Goal: Information Seeking & Learning: Learn about a topic

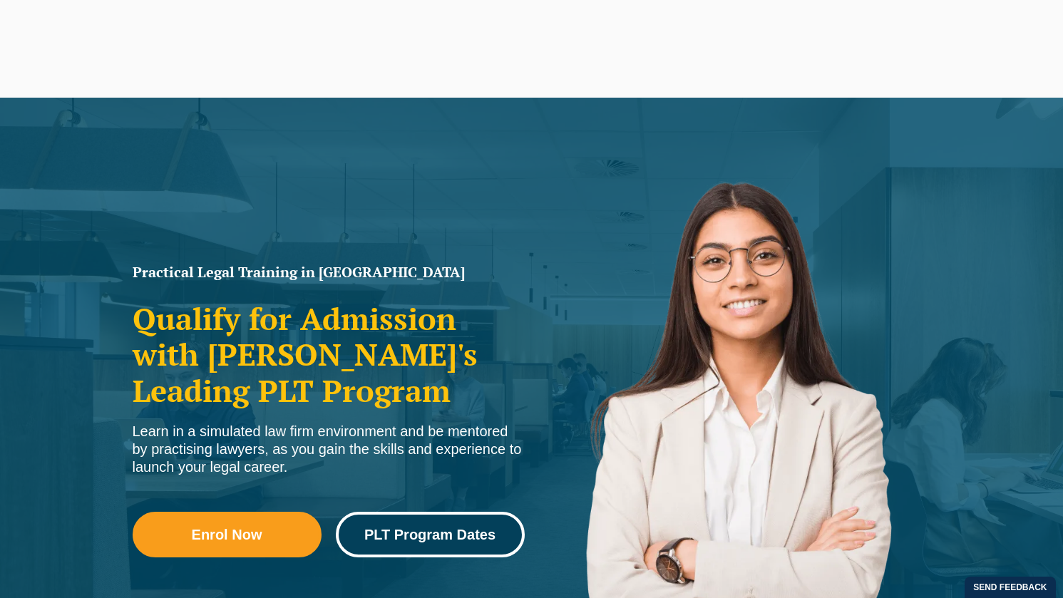
click at [469, 528] on span "PLT Program Dates" at bounding box center [429, 534] width 131 height 14
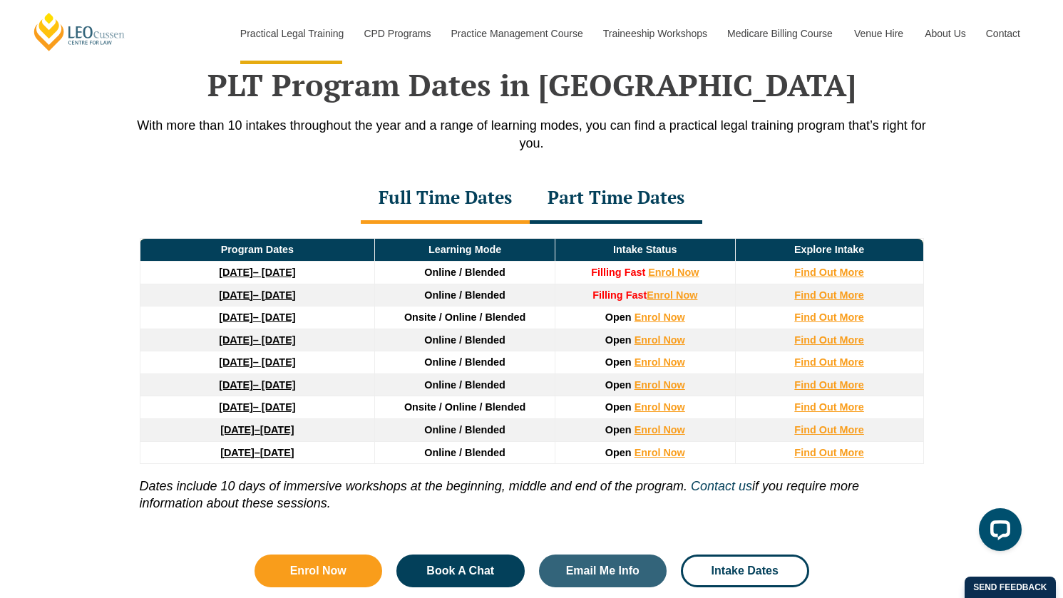
click at [611, 201] on div "Part Time Dates" at bounding box center [616, 199] width 172 height 50
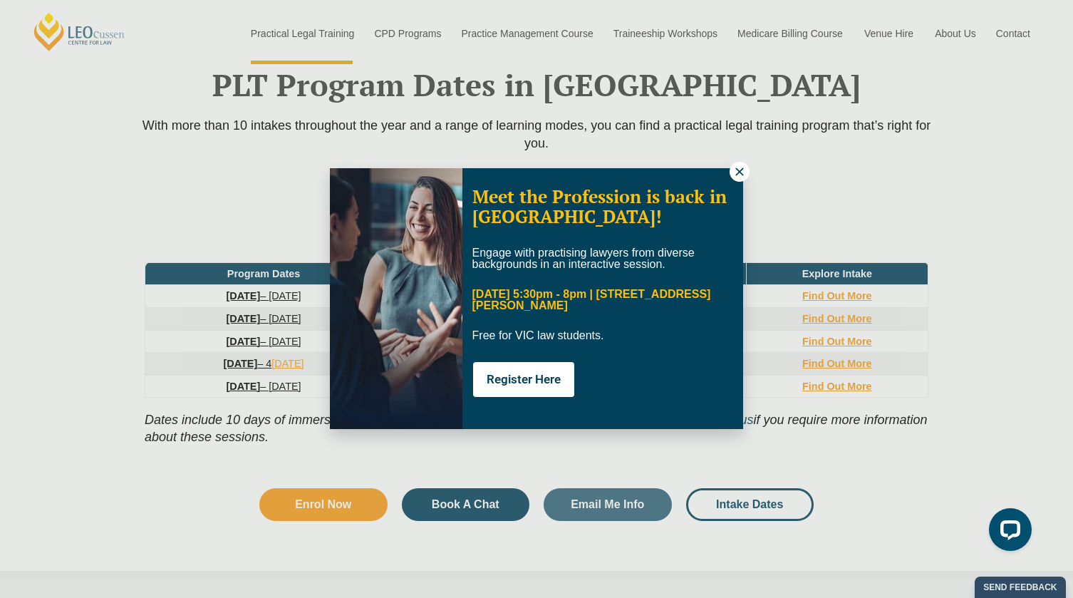
click at [740, 175] on icon at bounding box center [739, 171] width 13 height 13
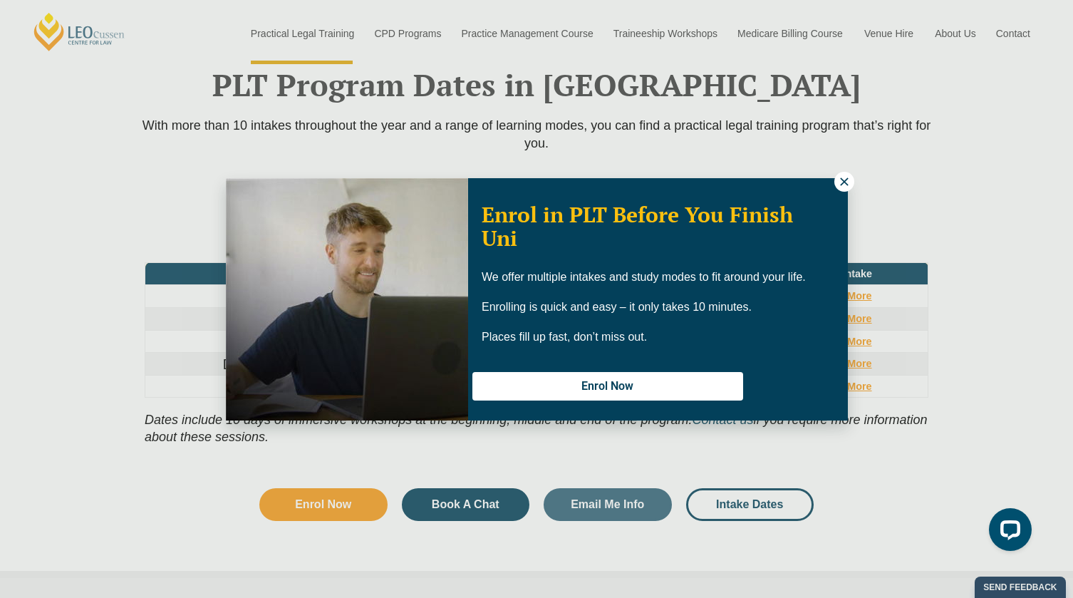
click at [846, 182] on icon at bounding box center [844, 181] width 13 height 13
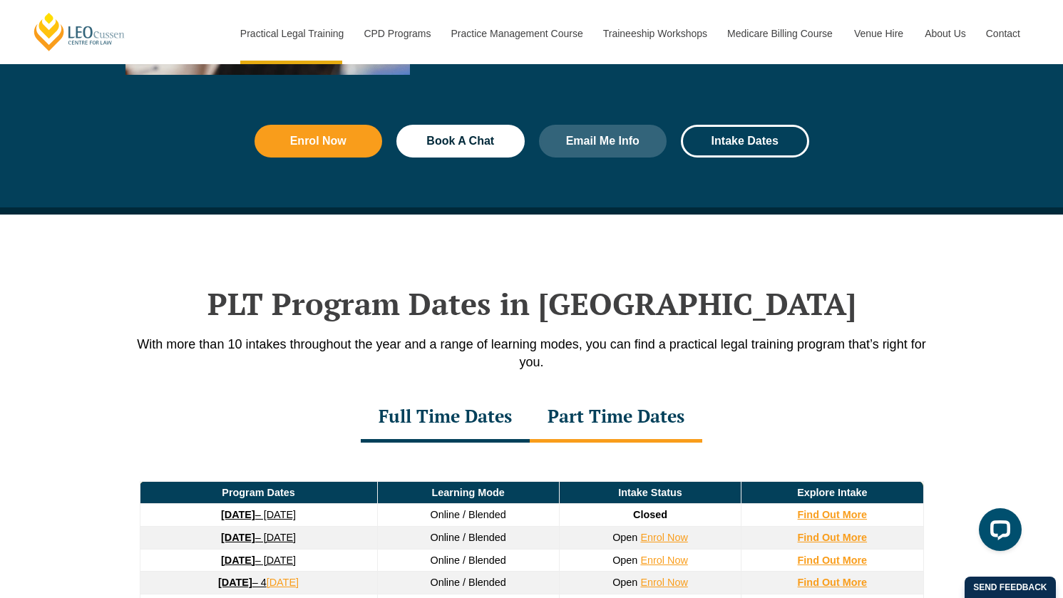
scroll to position [1644, 0]
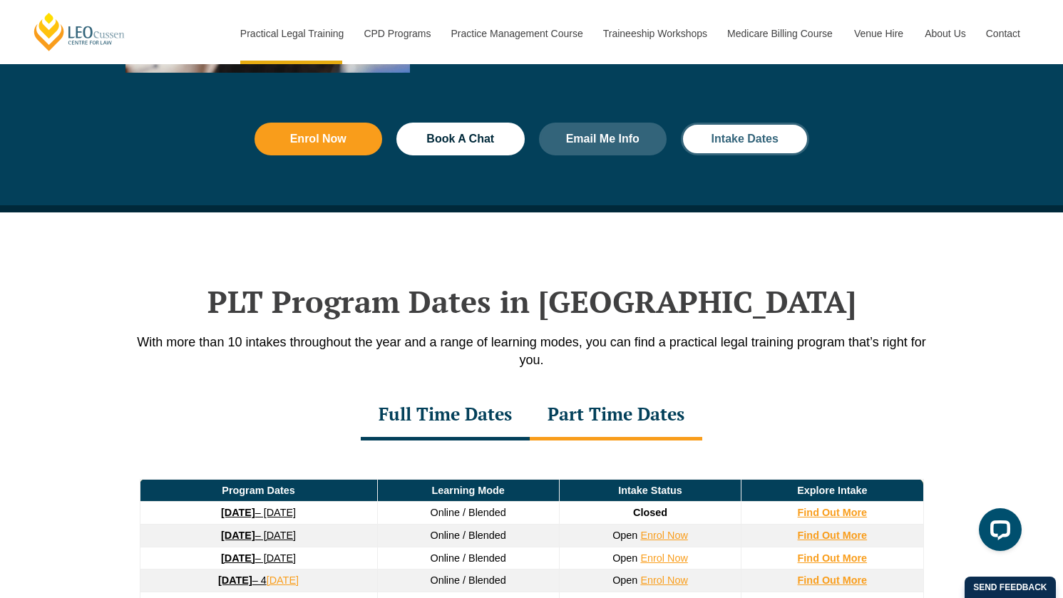
click at [725, 137] on span "Intake Dates" at bounding box center [744, 138] width 67 height 11
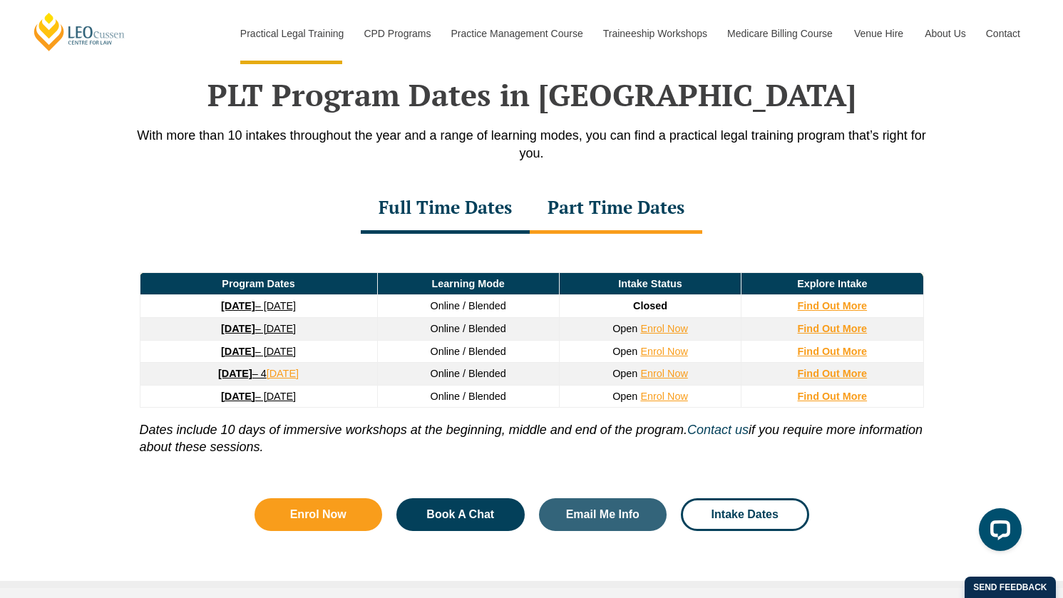
scroll to position [1860, 0]
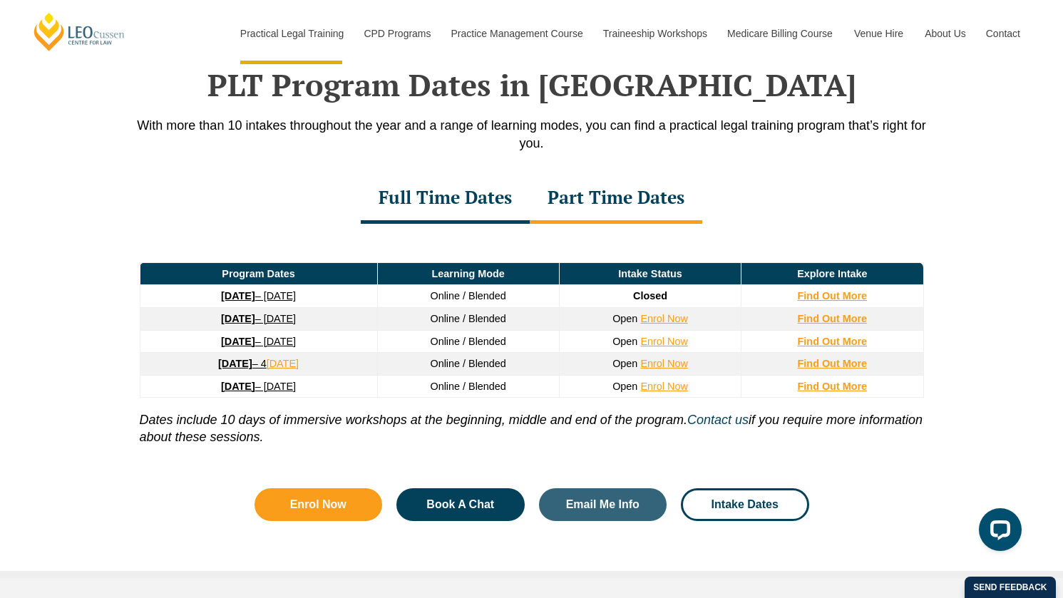
click at [432, 202] on div "Full Time Dates" at bounding box center [445, 199] width 169 height 50
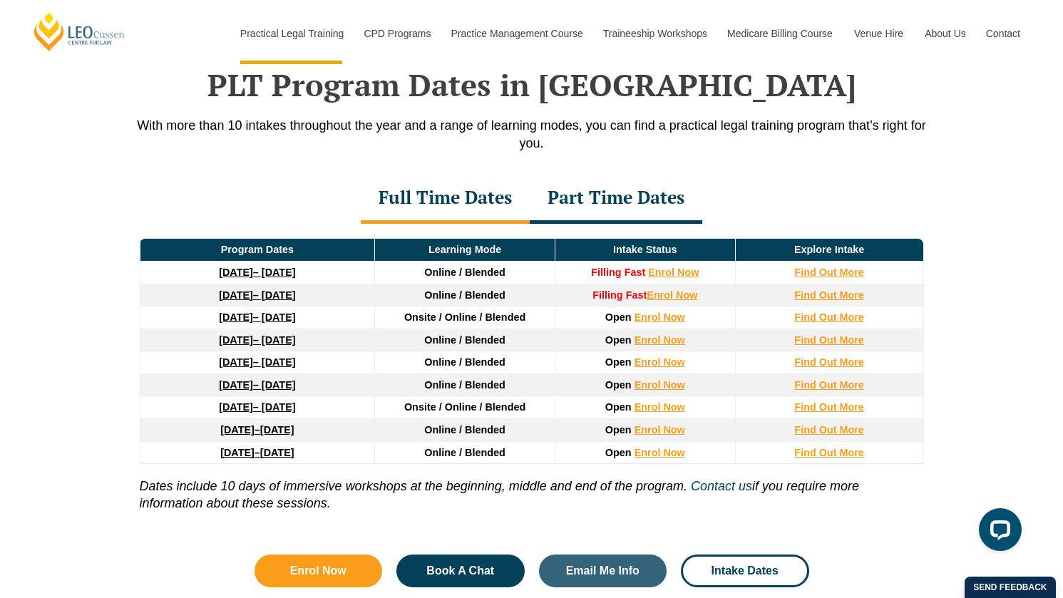
click at [612, 207] on div "Part Time Dates" at bounding box center [616, 199] width 172 height 50
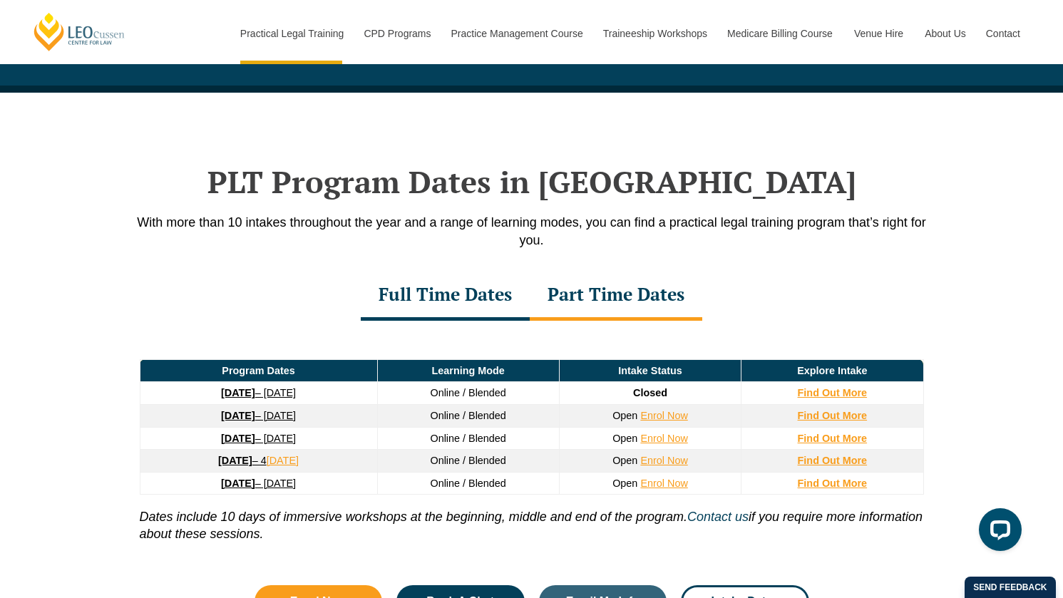
scroll to position [1773, 0]
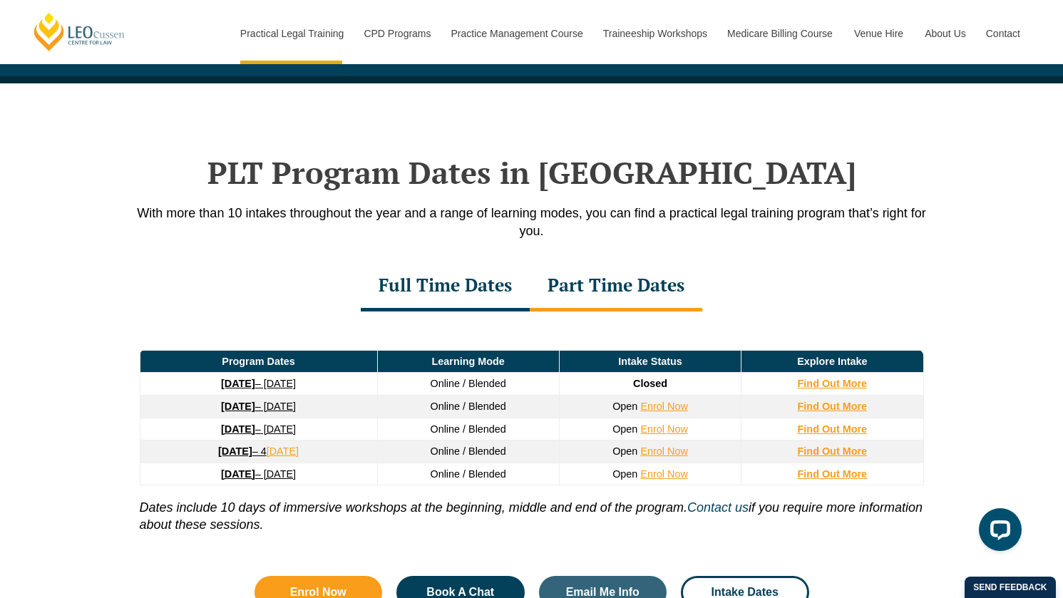
click at [599, 282] on div "Part Time Dates" at bounding box center [616, 287] width 172 height 50
click at [462, 286] on div "Full Time Dates" at bounding box center [445, 287] width 169 height 50
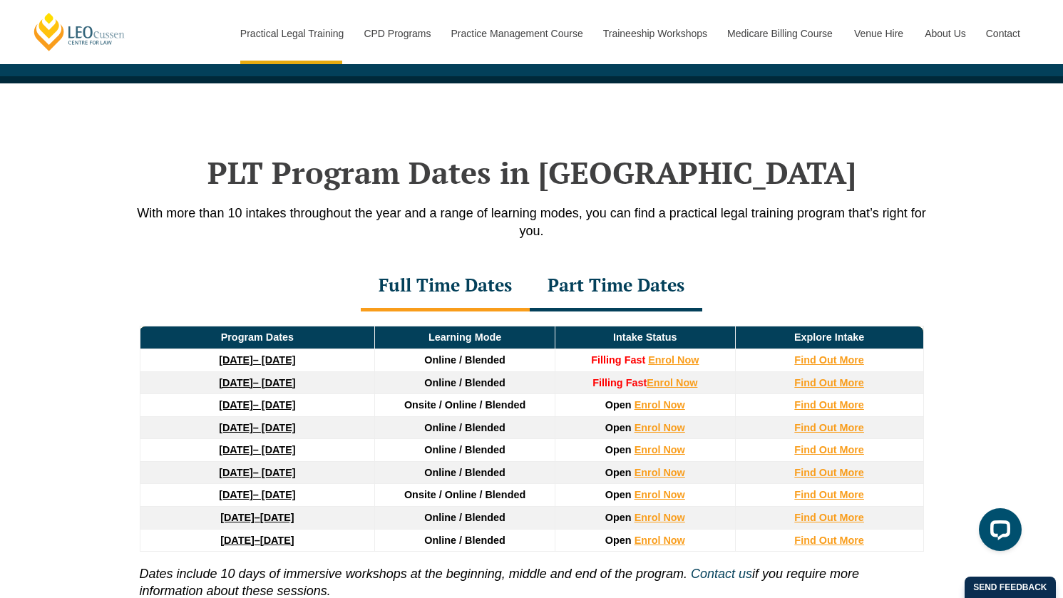
click at [588, 291] on div "Part Time Dates" at bounding box center [616, 287] width 172 height 50
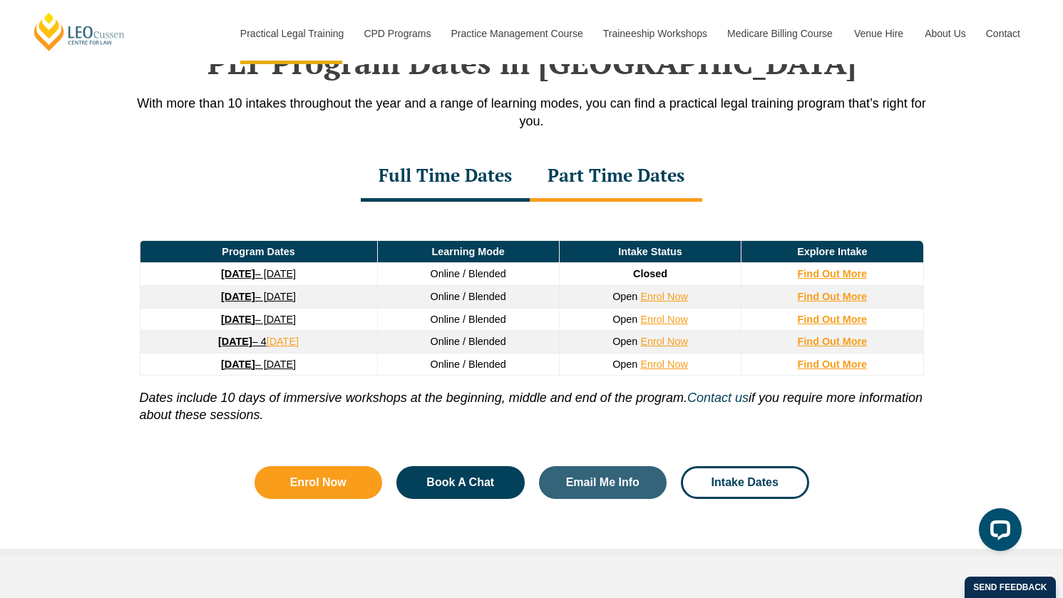
scroll to position [1807, 0]
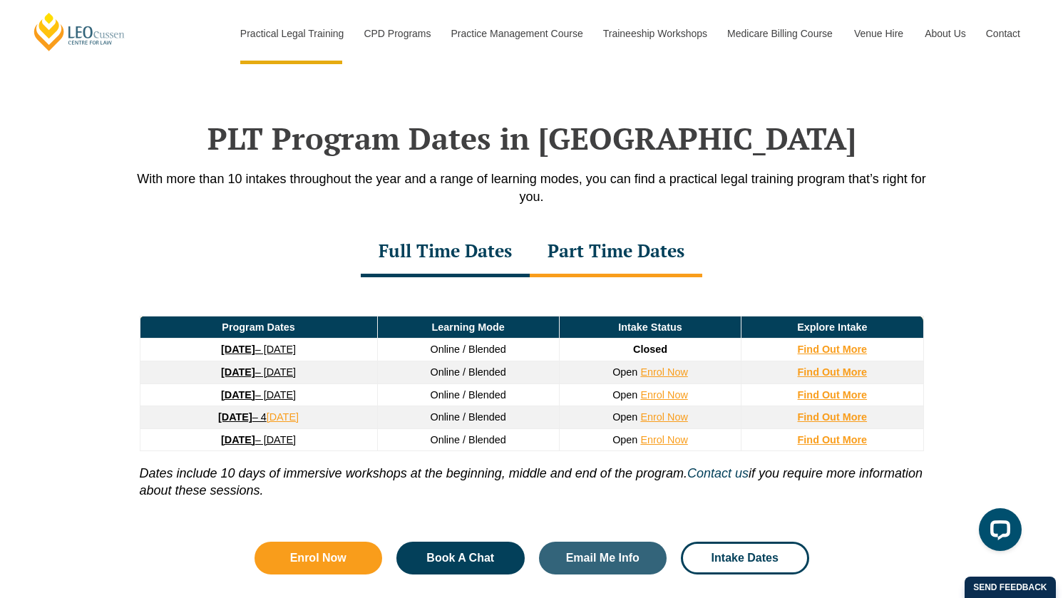
click at [242, 353] on strong "8 September 2025" at bounding box center [238, 349] width 34 height 11
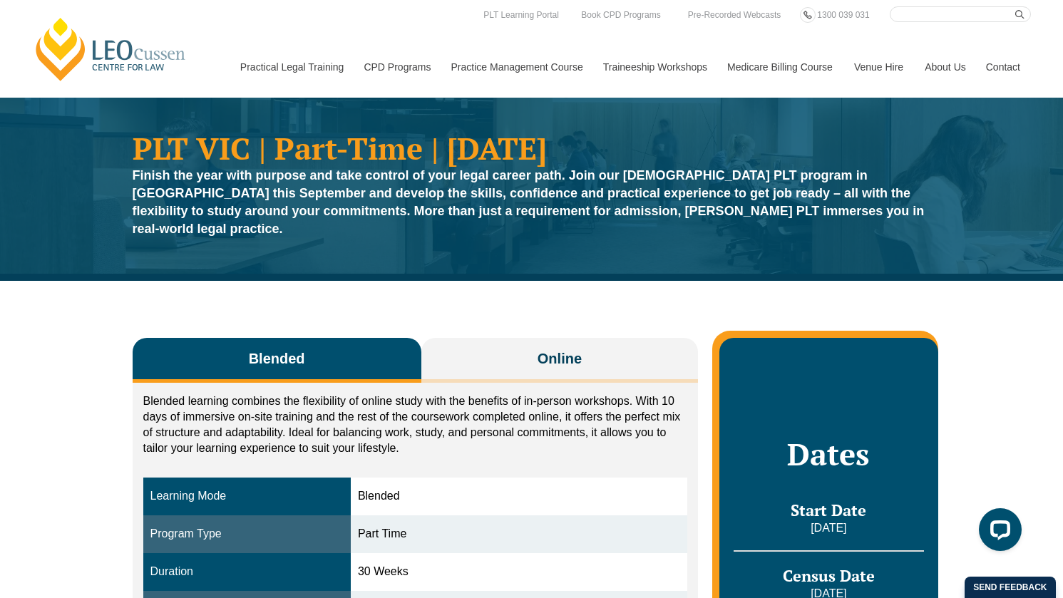
scroll to position [133, 0]
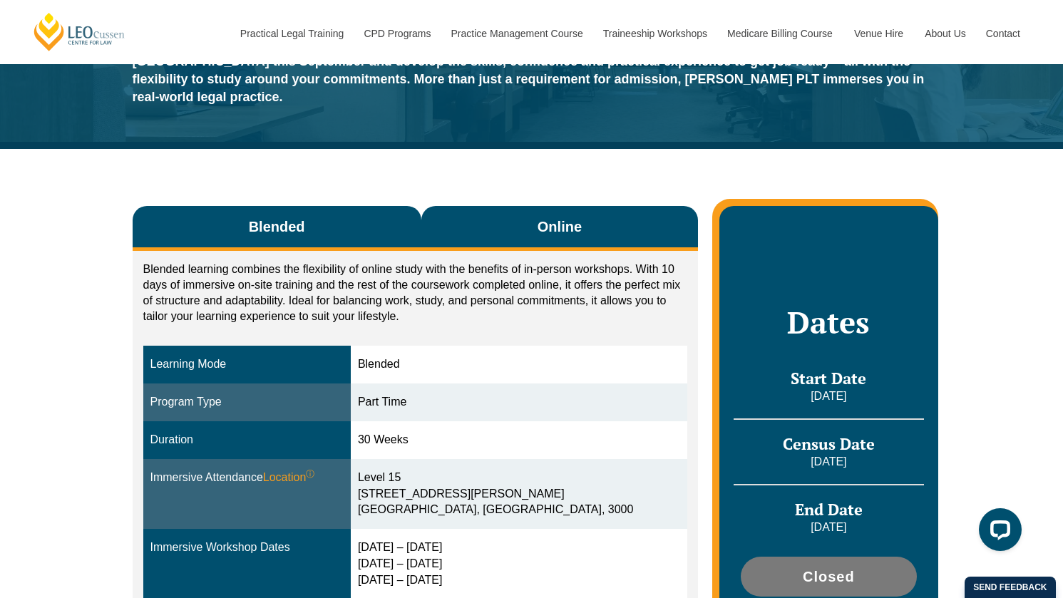
click at [478, 213] on button "Online" at bounding box center [559, 228] width 277 height 45
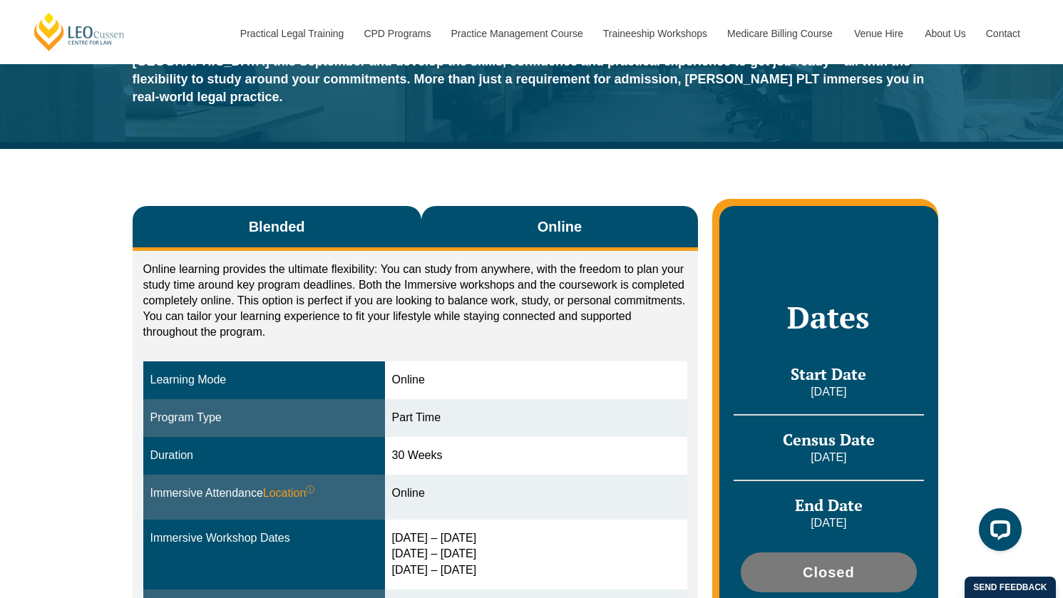
click at [254, 217] on span "Blended" at bounding box center [277, 227] width 56 height 20
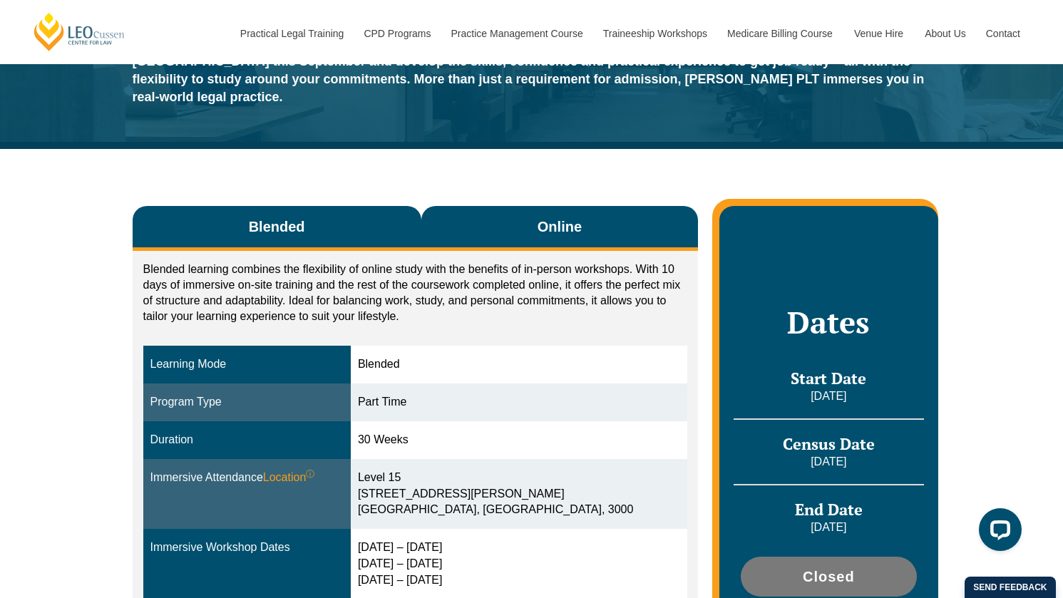
click at [568, 220] on button "Online" at bounding box center [559, 228] width 277 height 45
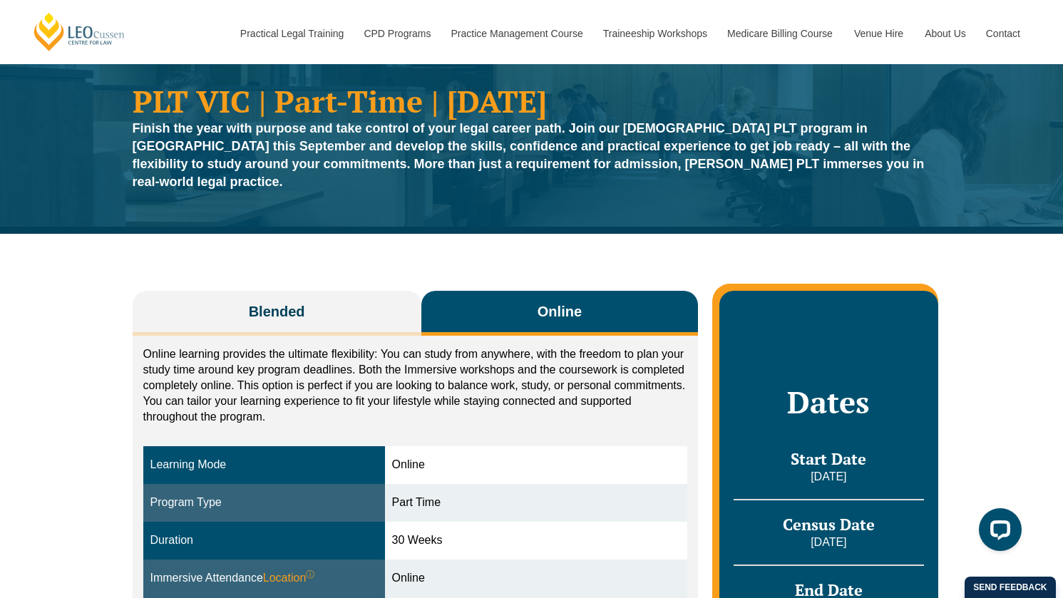
scroll to position [0, 0]
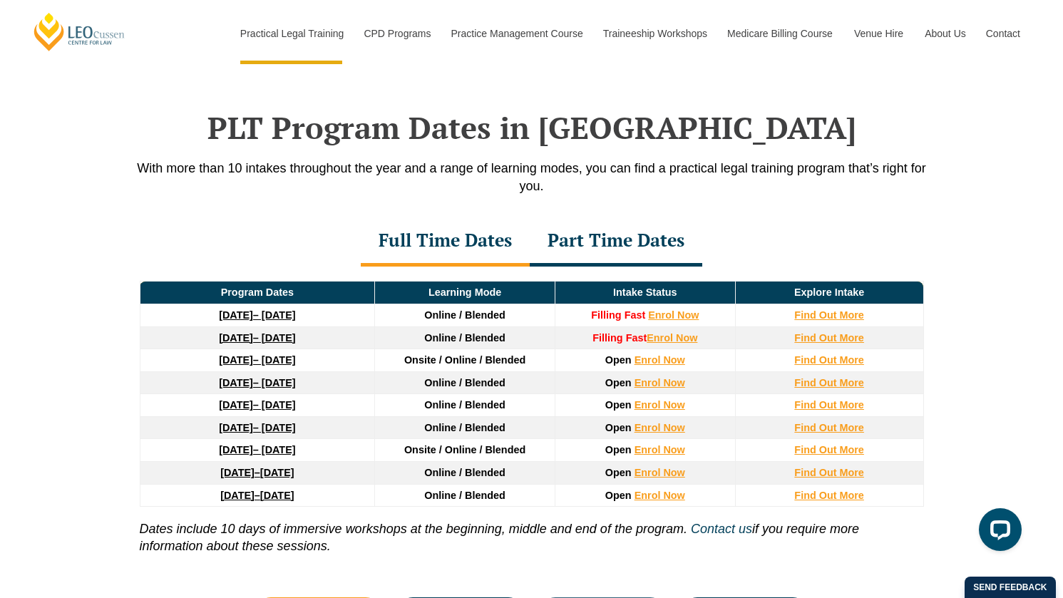
click at [597, 244] on div "Part Time Dates" at bounding box center [616, 242] width 172 height 50
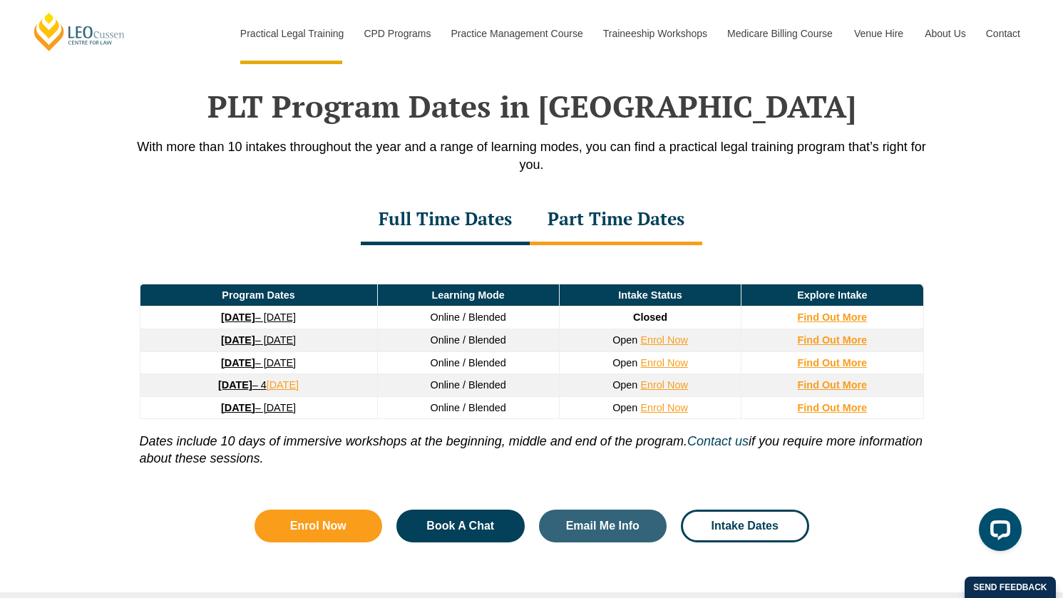
scroll to position [1797, 0]
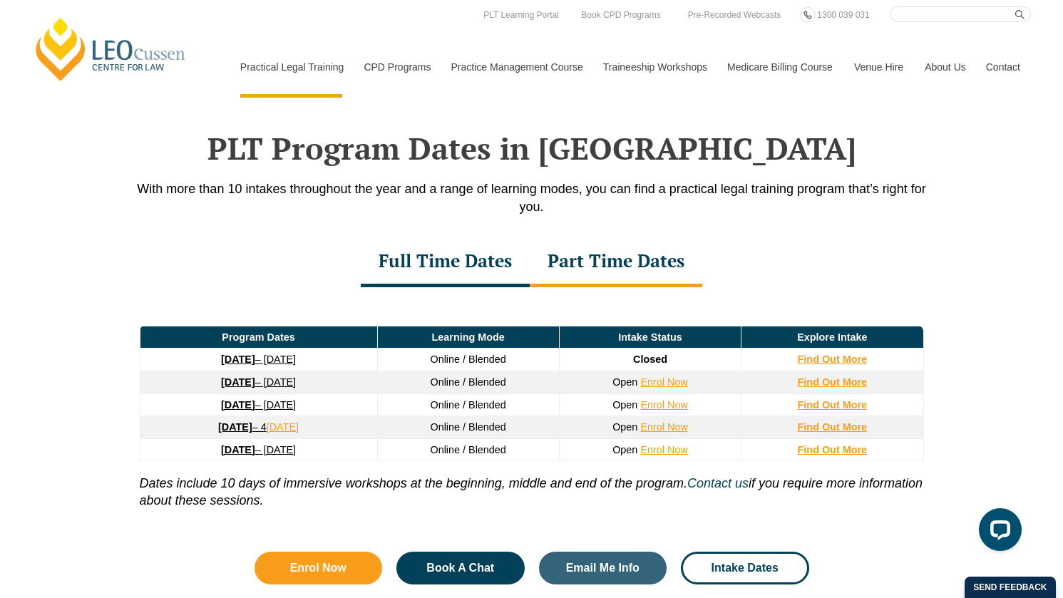
click at [421, 253] on div "Full Time Dates" at bounding box center [445, 262] width 169 height 50
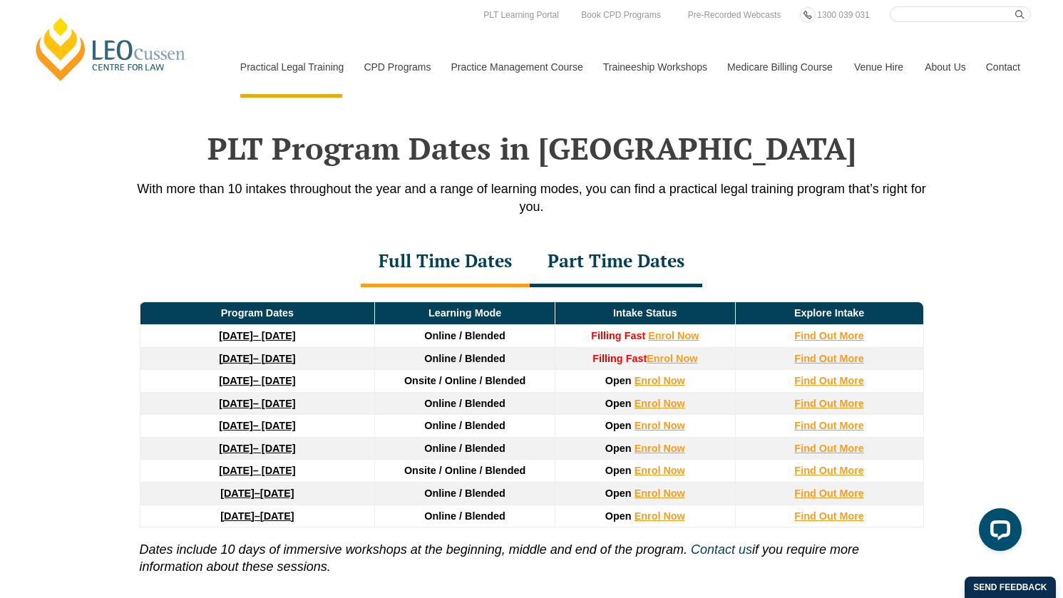
click at [219, 340] on strong "[DATE]" at bounding box center [236, 335] width 34 height 11
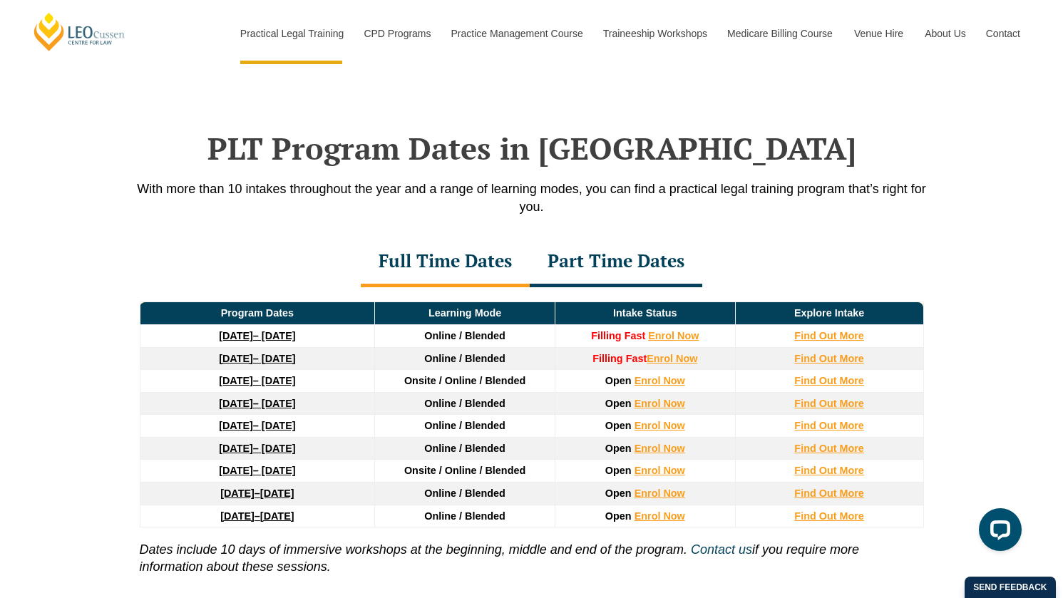
click at [587, 264] on div "Part Time Dates" at bounding box center [616, 262] width 172 height 50
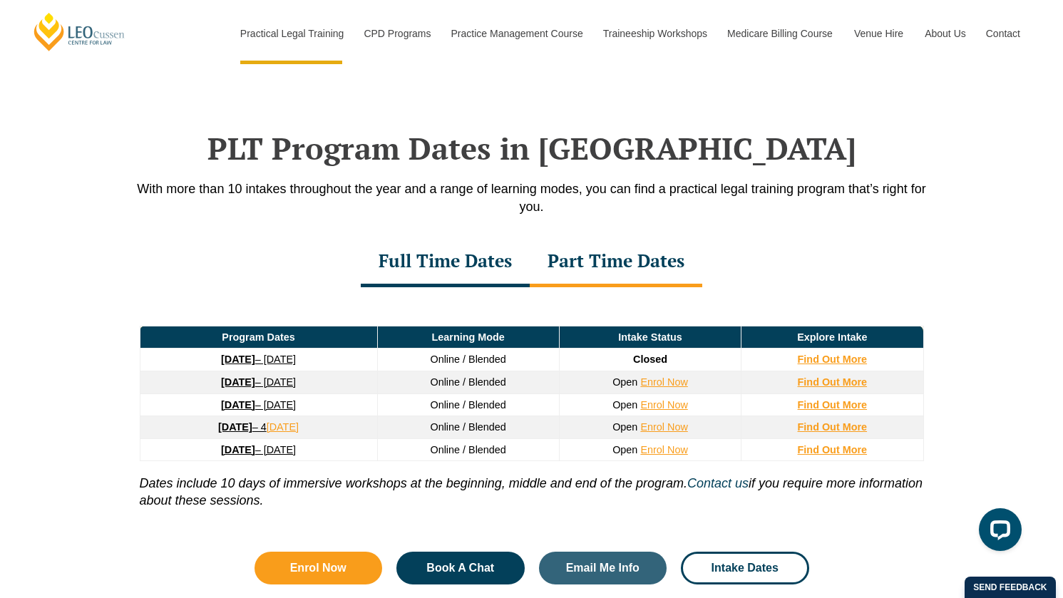
click at [221, 383] on strong "26 January 2026" at bounding box center [238, 381] width 34 height 11
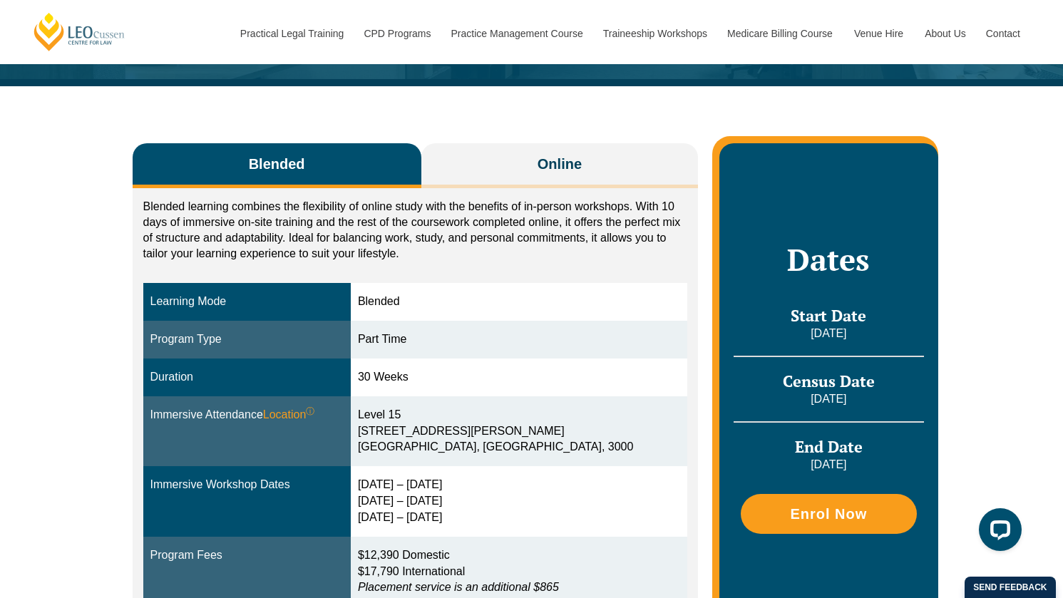
scroll to position [167, 0]
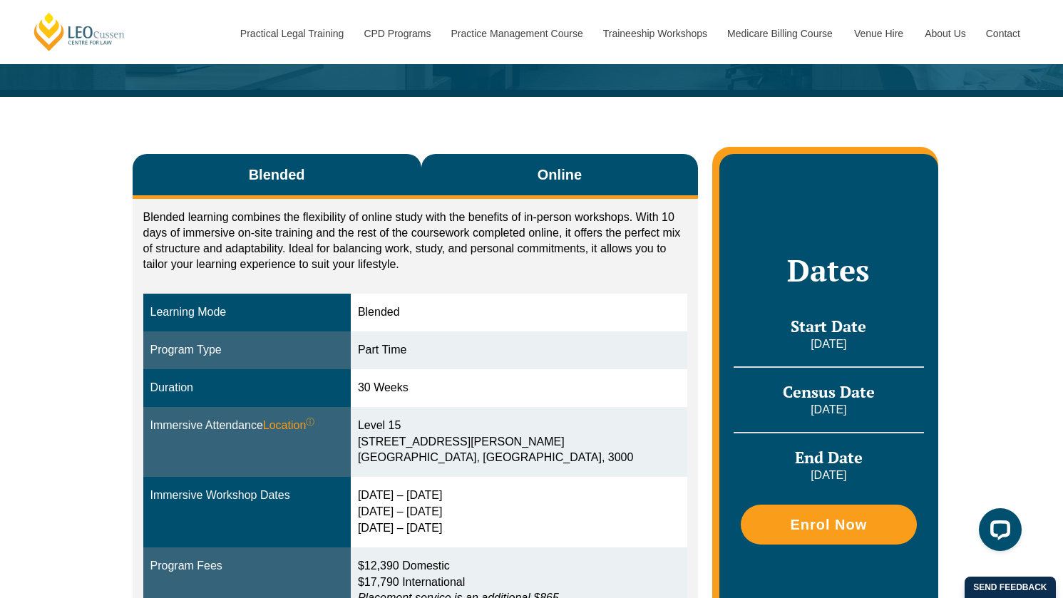
click at [515, 180] on button "Online" at bounding box center [559, 176] width 277 height 45
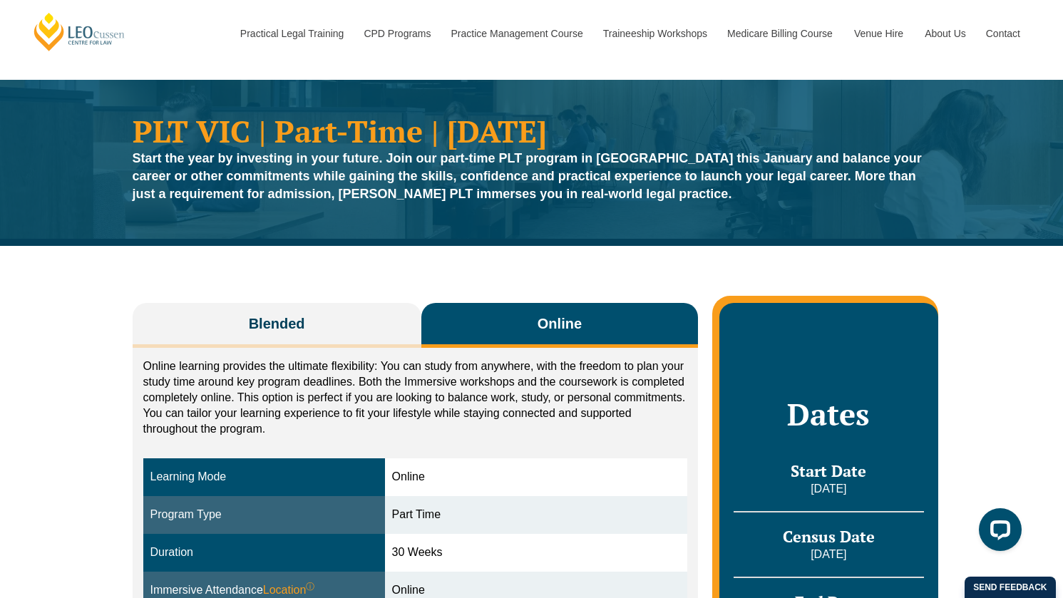
scroll to position [17, 0]
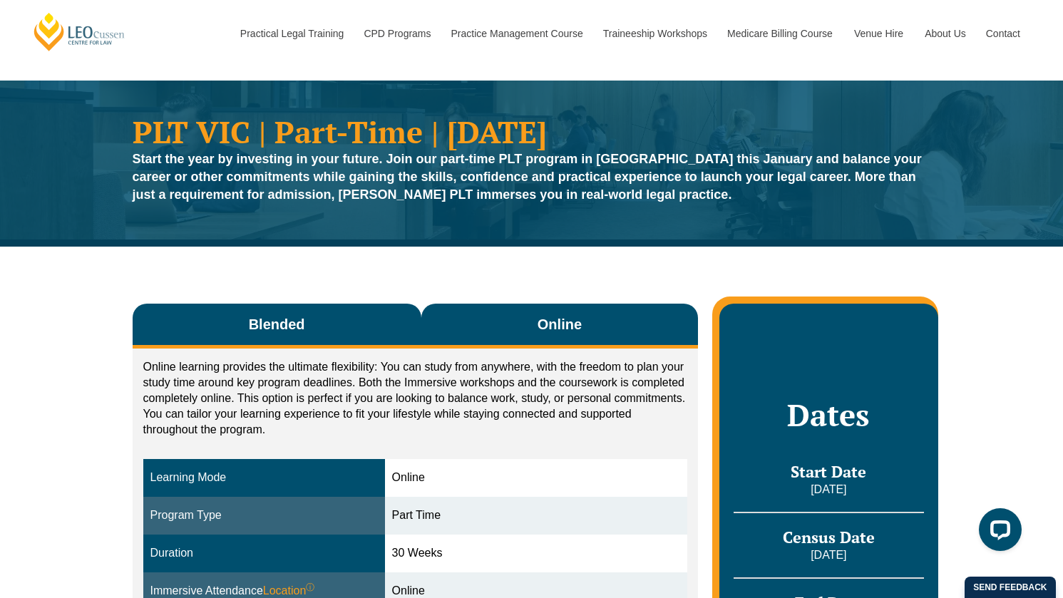
click at [271, 337] on button "Blended" at bounding box center [277, 326] width 289 height 45
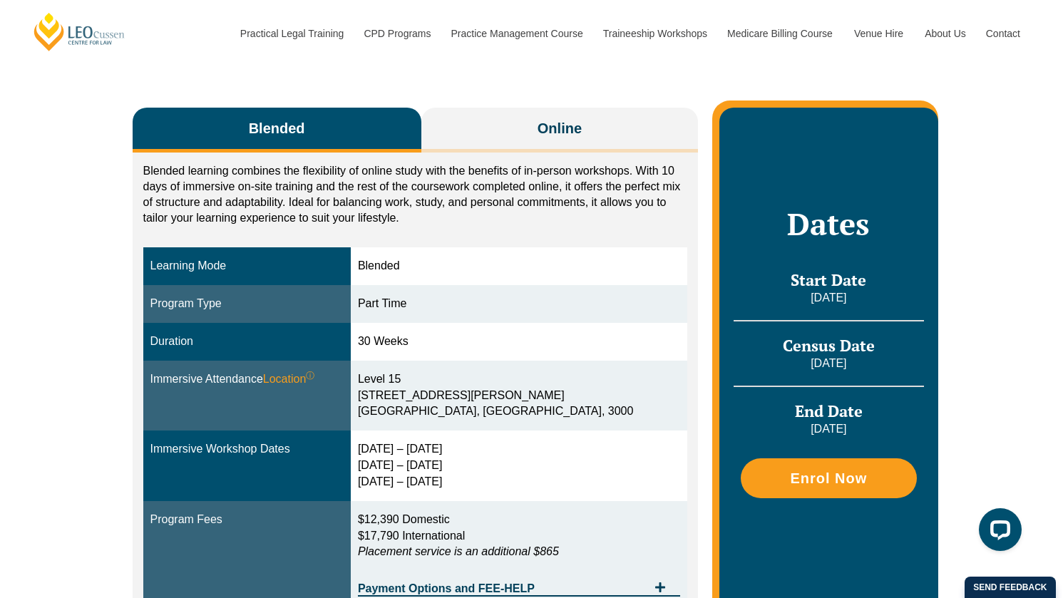
scroll to position [226, 0]
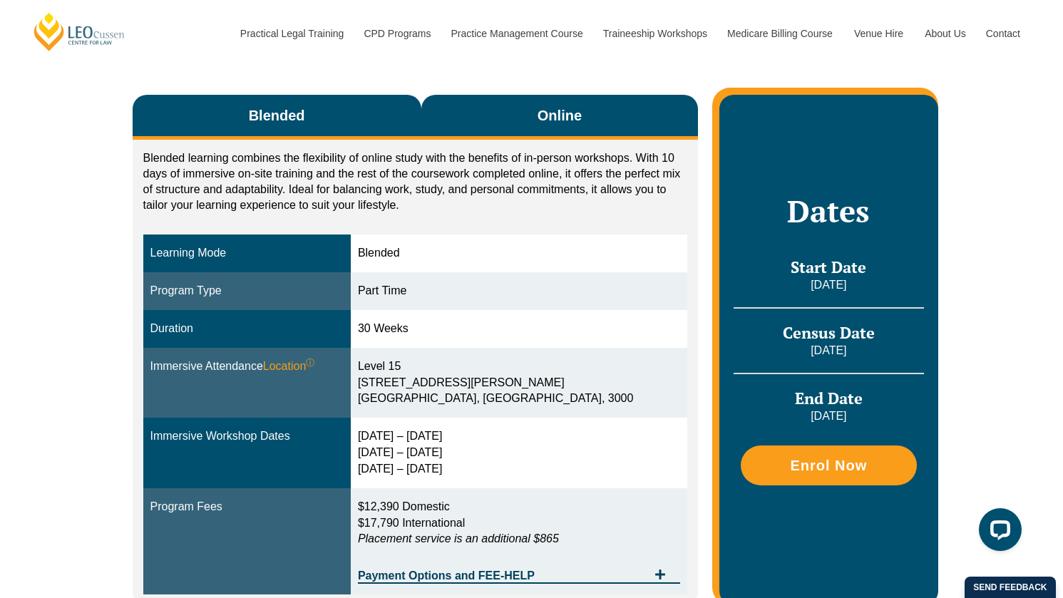
click at [515, 125] on button "Online" at bounding box center [559, 117] width 277 height 45
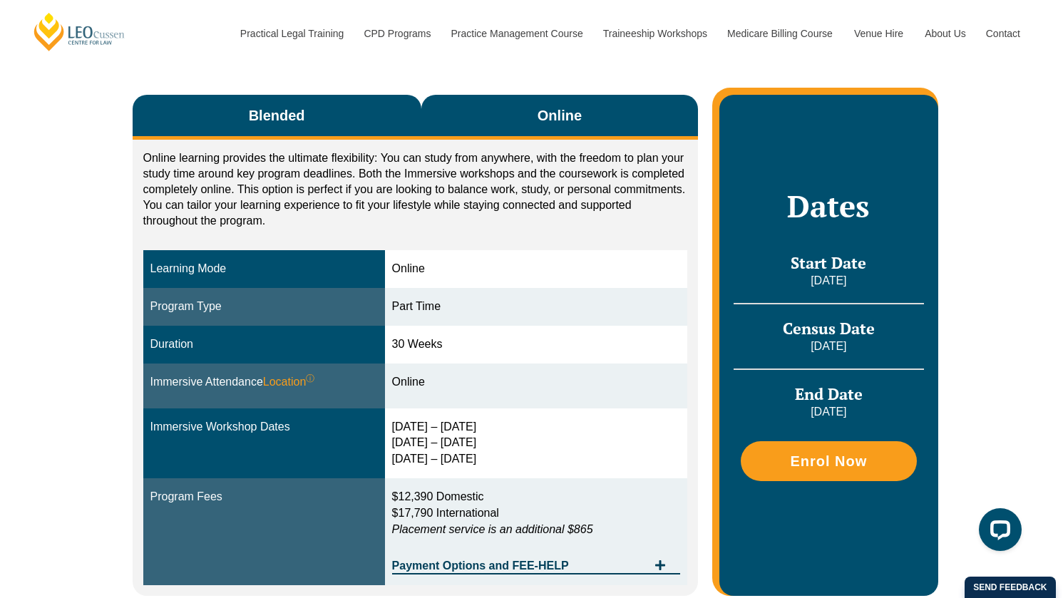
click at [326, 115] on button "Blended" at bounding box center [277, 117] width 289 height 45
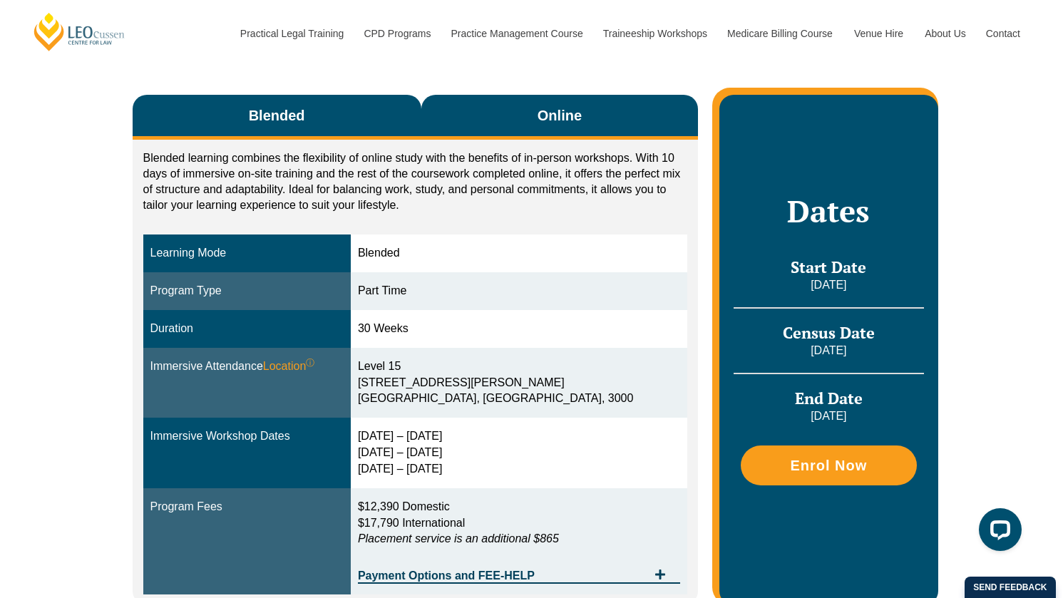
click at [547, 120] on span "Online" at bounding box center [559, 115] width 44 height 20
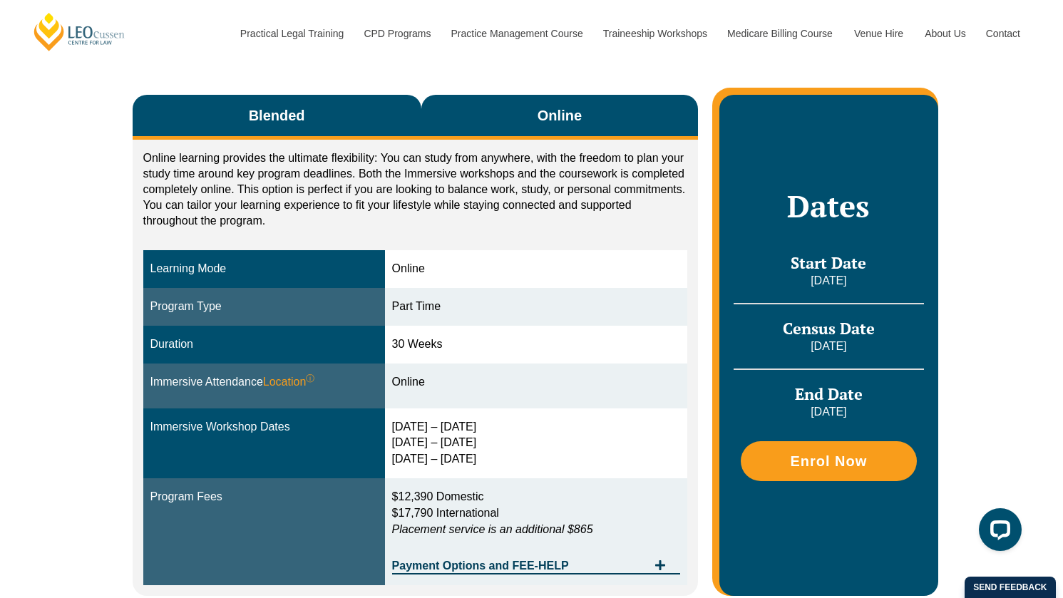
click at [311, 117] on button "Blended" at bounding box center [277, 117] width 289 height 45
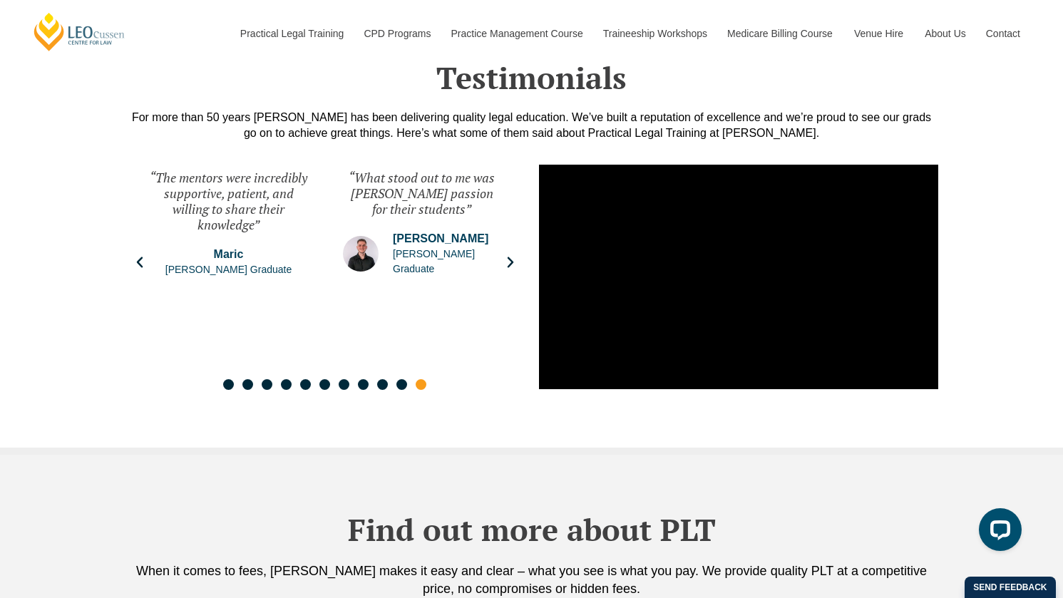
scroll to position [2367, 0]
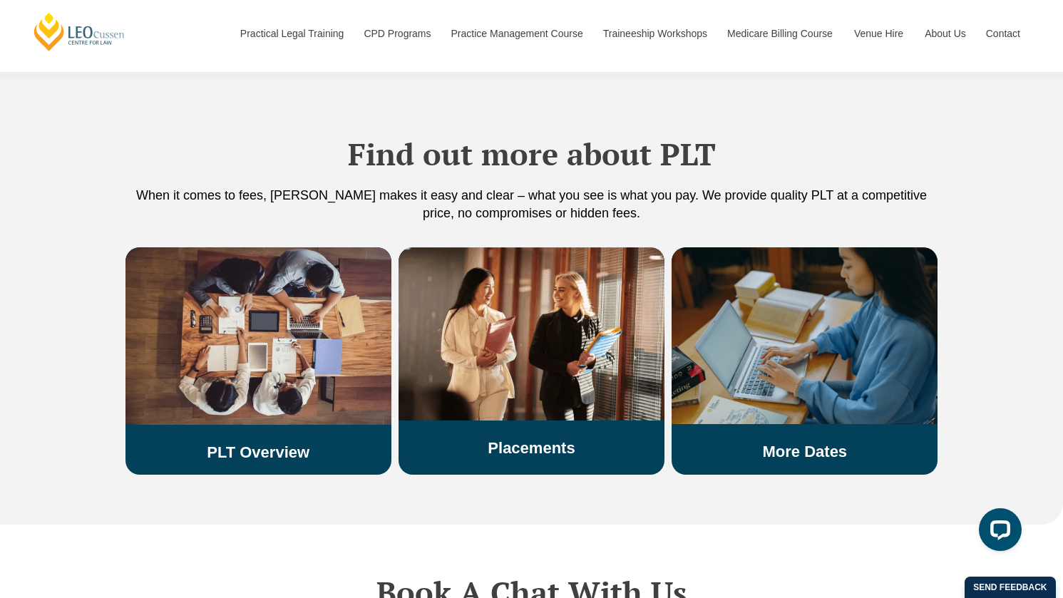
click at [774, 443] on link "More Dates" at bounding box center [805, 452] width 85 height 18
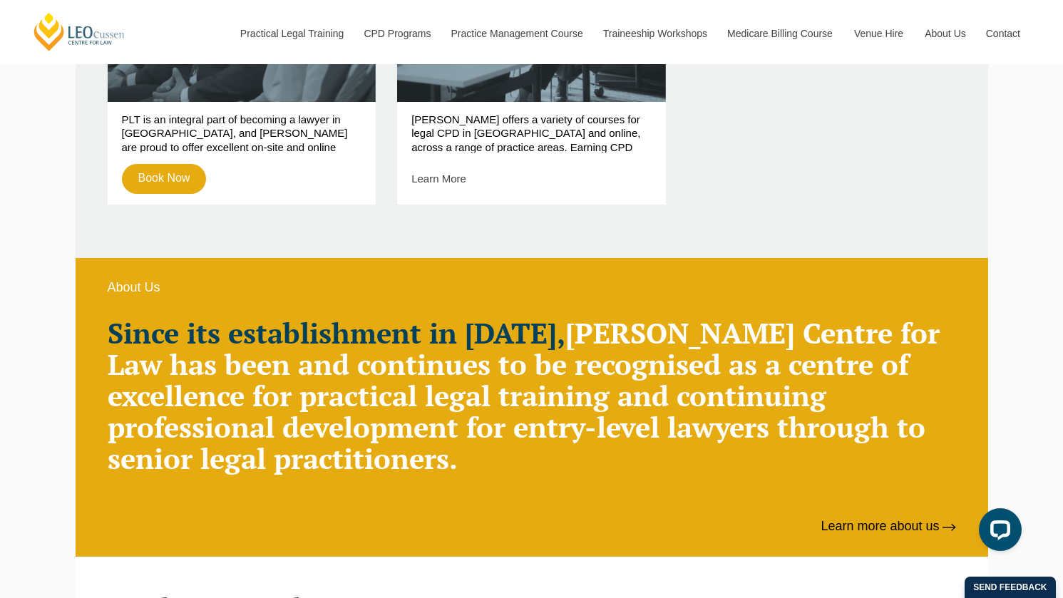
scroll to position [637, 0]
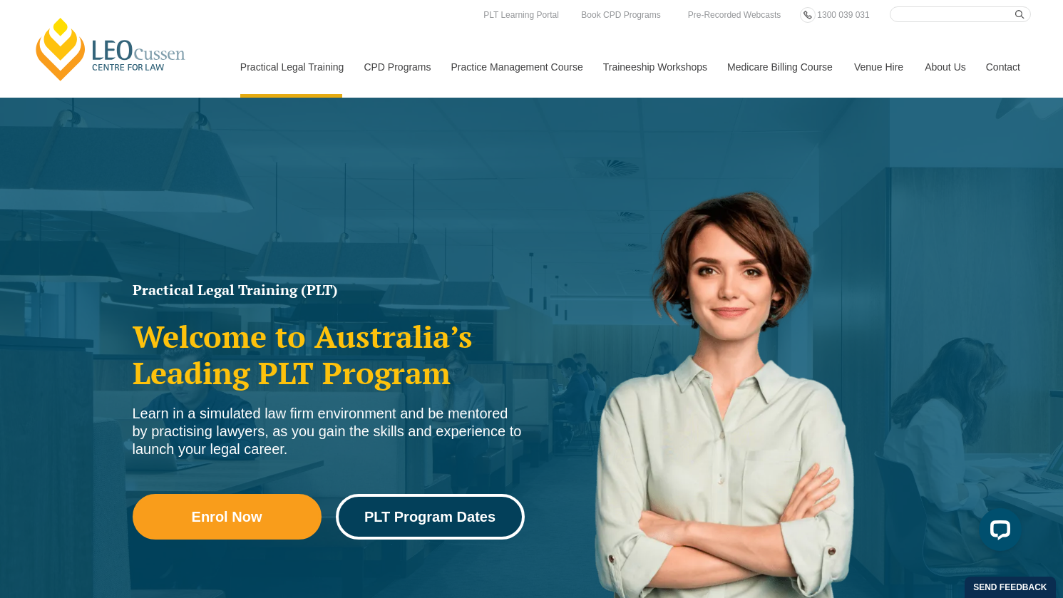
click at [481, 530] on link "PLT Program Dates" at bounding box center [430, 517] width 189 height 46
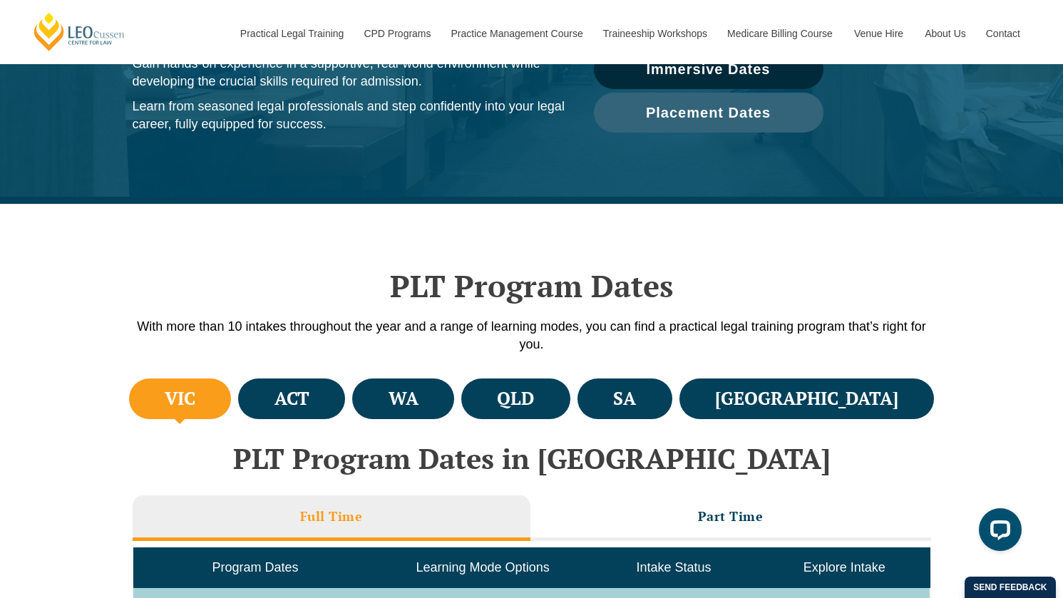
scroll to position [357, 0]
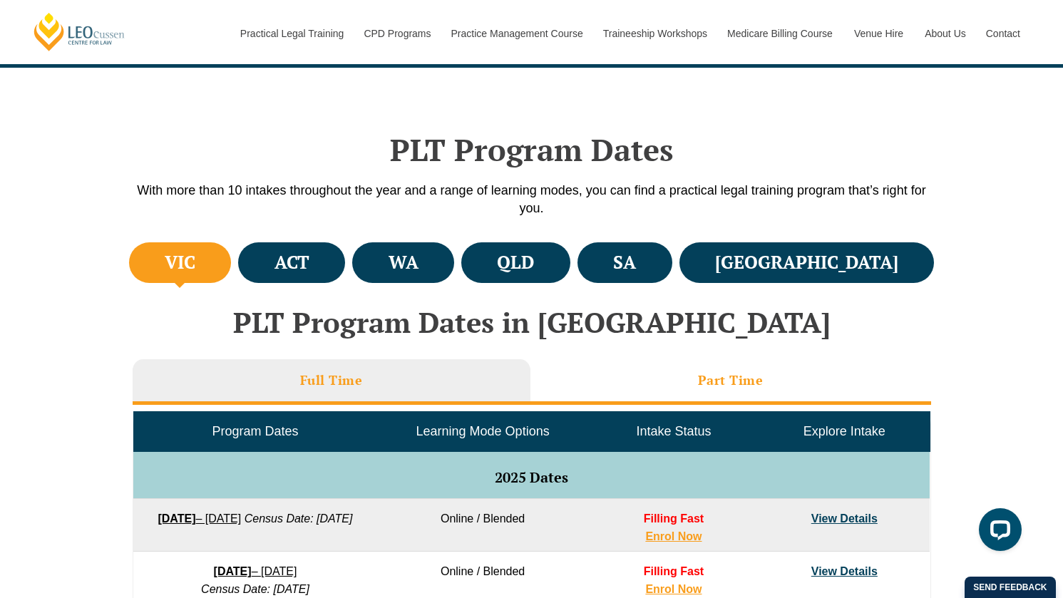
click at [723, 380] on h3 "Part Time" at bounding box center [731, 380] width 66 height 16
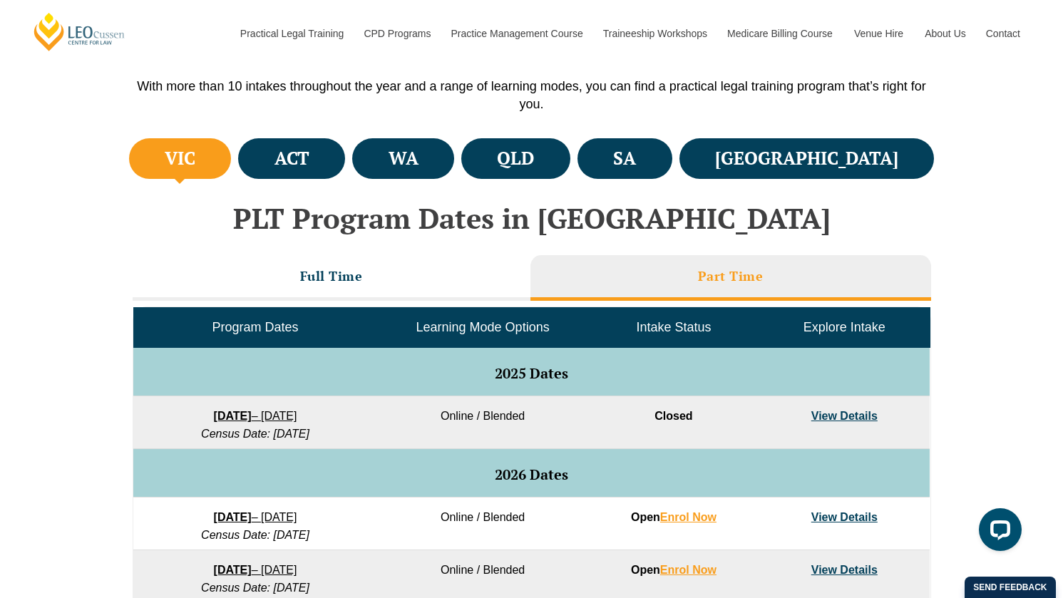
scroll to position [540, 0]
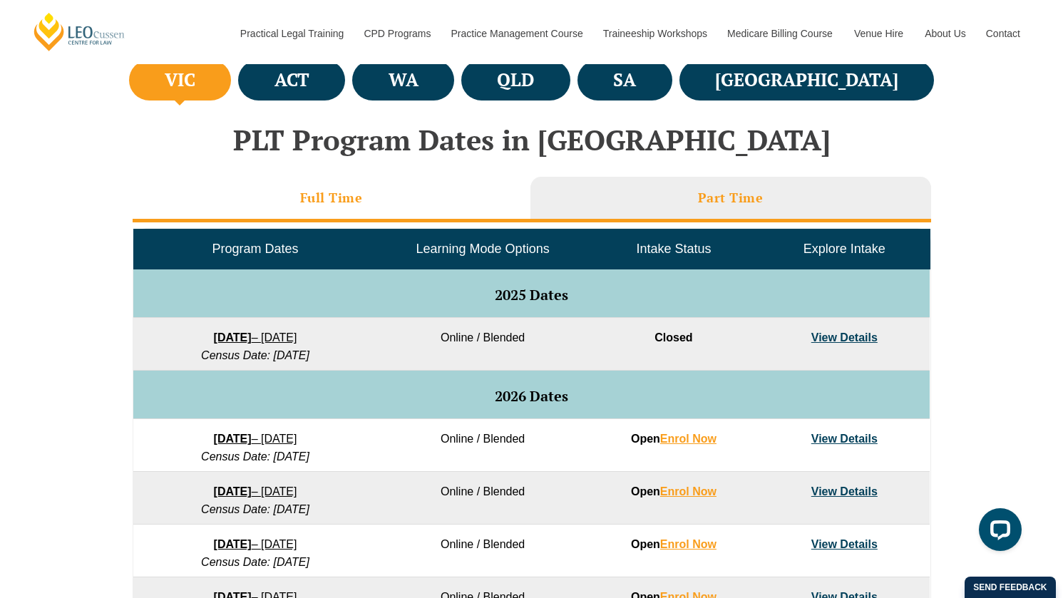
click at [316, 188] on li "Full Time" at bounding box center [332, 200] width 398 height 46
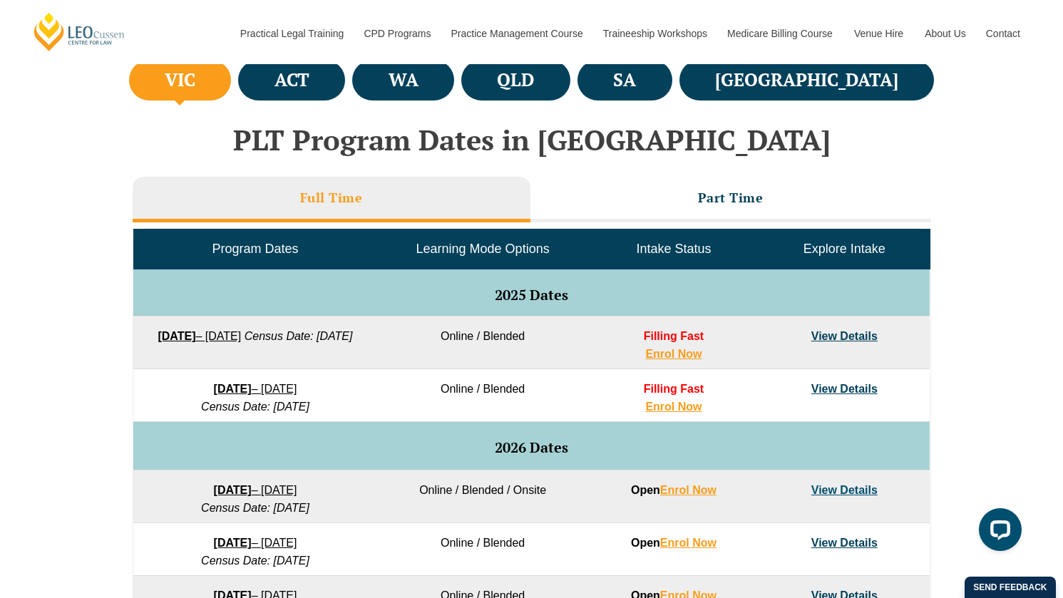
click at [842, 389] on link "View Details" at bounding box center [844, 389] width 66 height 12
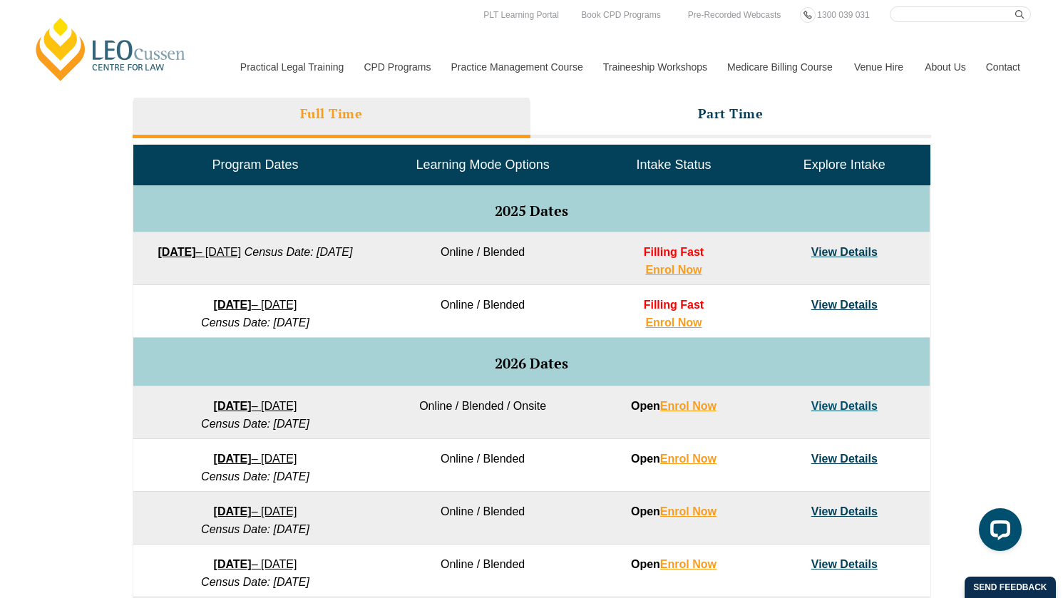
scroll to position [624, 0]
click at [735, 122] on li "Part Time" at bounding box center [730, 116] width 401 height 46
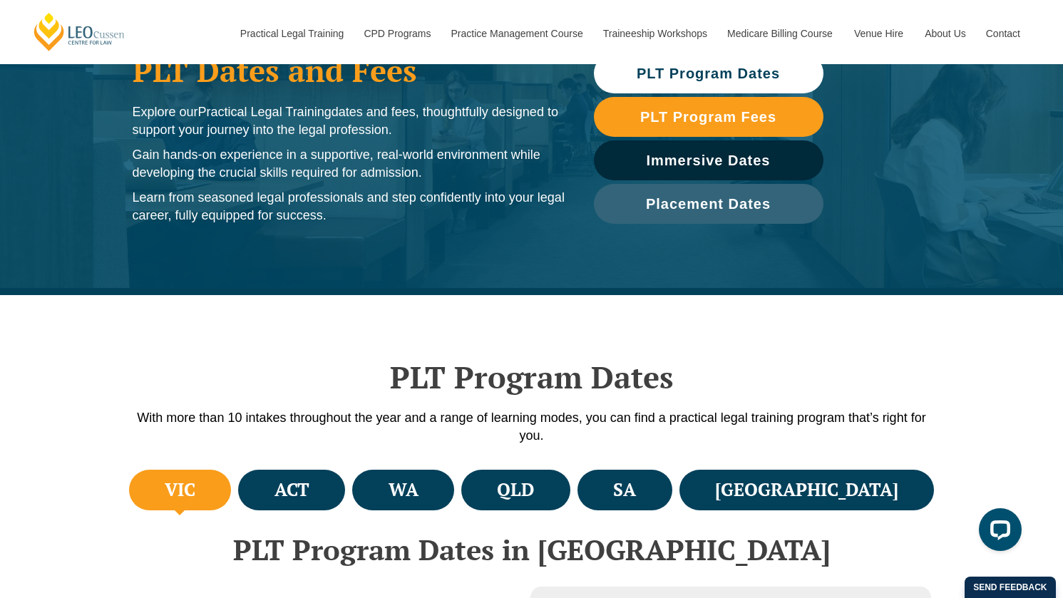
scroll to position [276, 0]
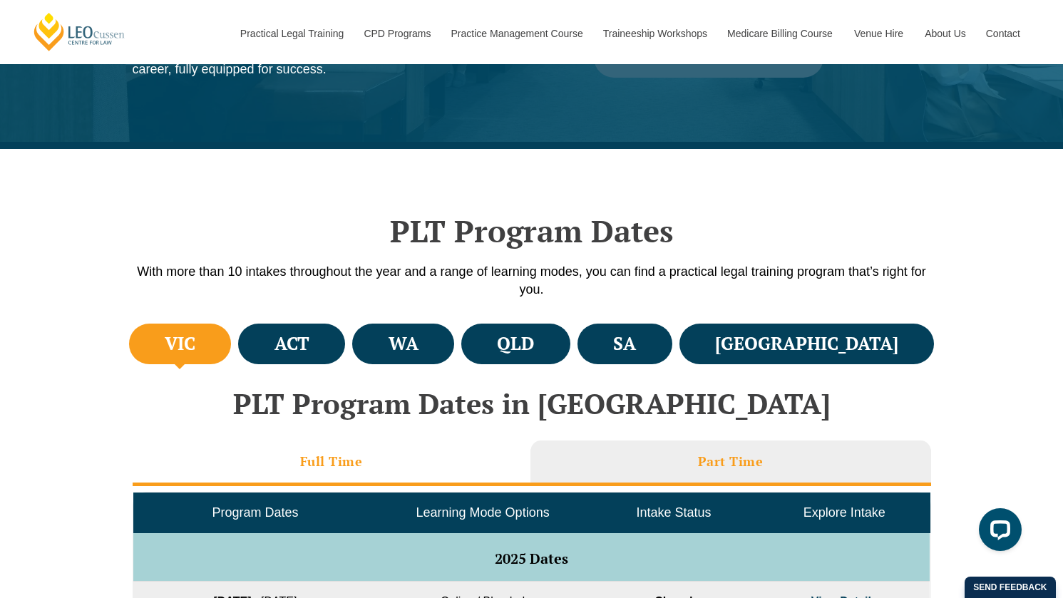
click at [319, 468] on h3 "Full Time" at bounding box center [331, 461] width 63 height 16
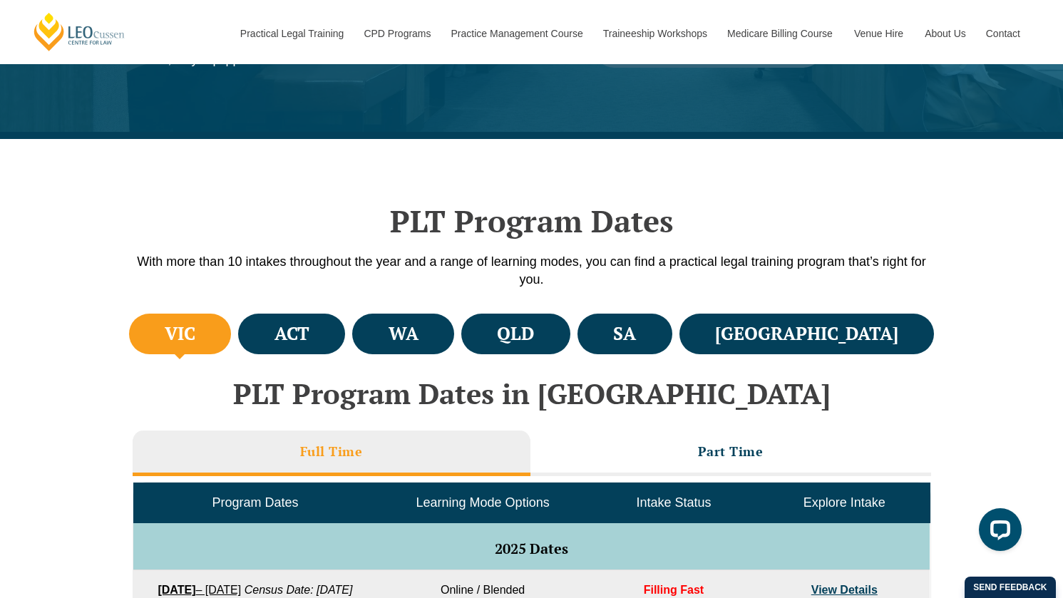
scroll to position [519, 0]
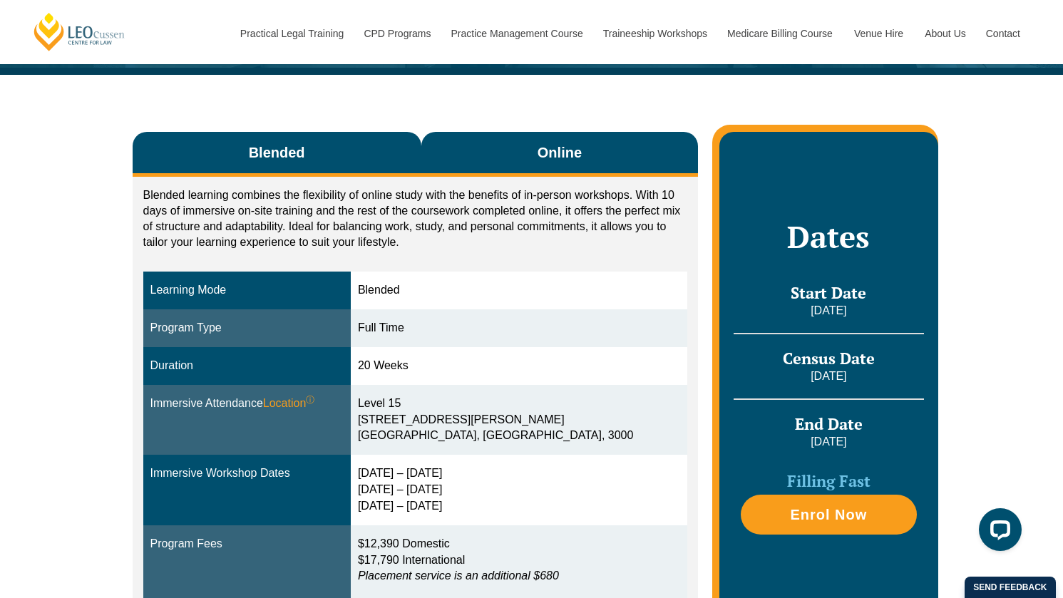
click at [540, 153] on span "Online" at bounding box center [559, 153] width 44 height 20
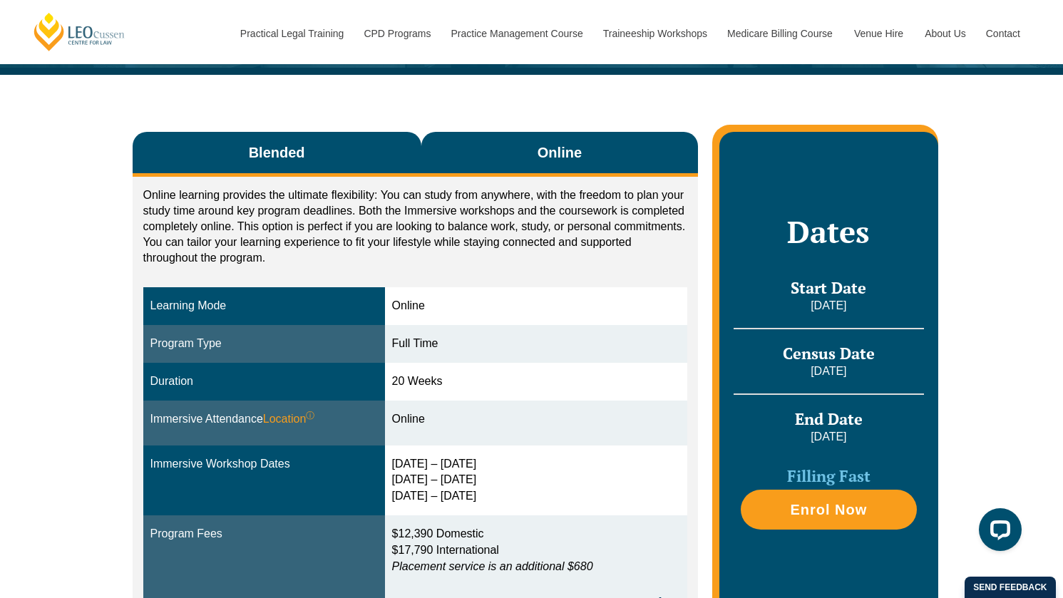
click at [282, 153] on span "Blended" at bounding box center [277, 153] width 56 height 20
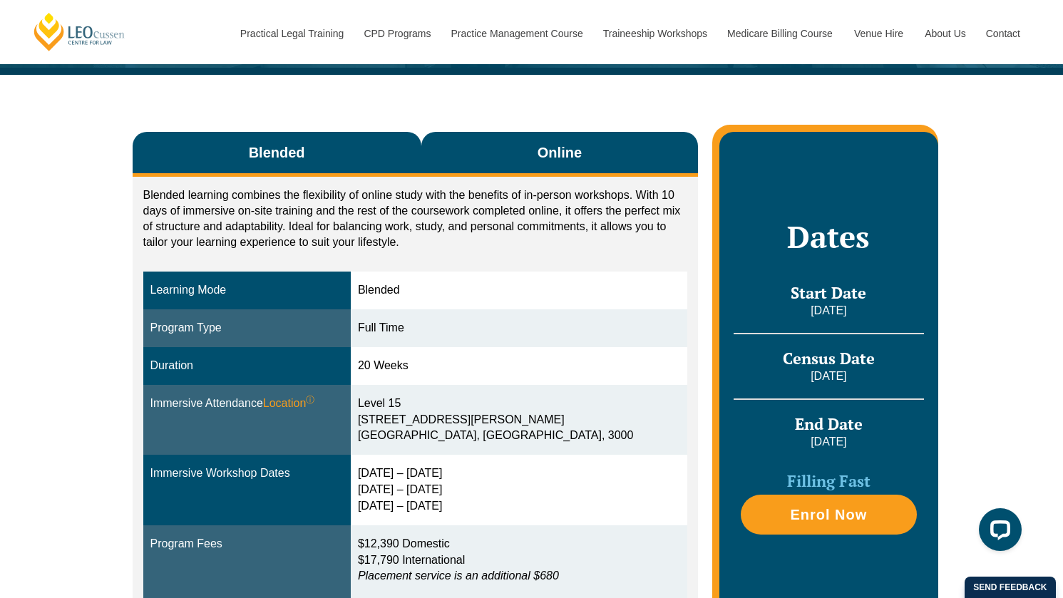
click at [490, 159] on button "Online" at bounding box center [559, 154] width 277 height 45
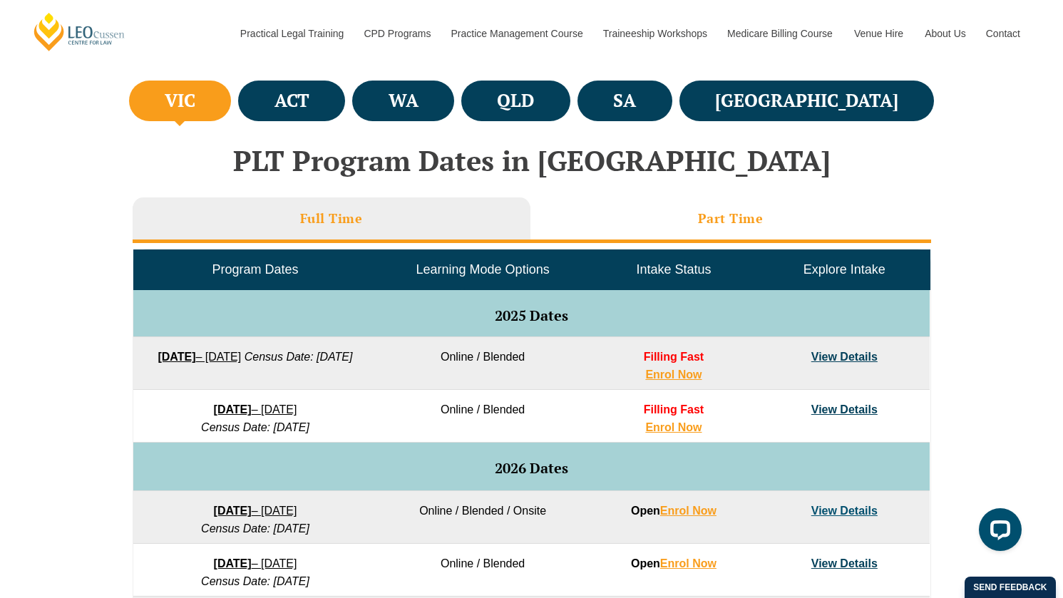
click at [726, 231] on li "Part Time" at bounding box center [730, 220] width 401 height 46
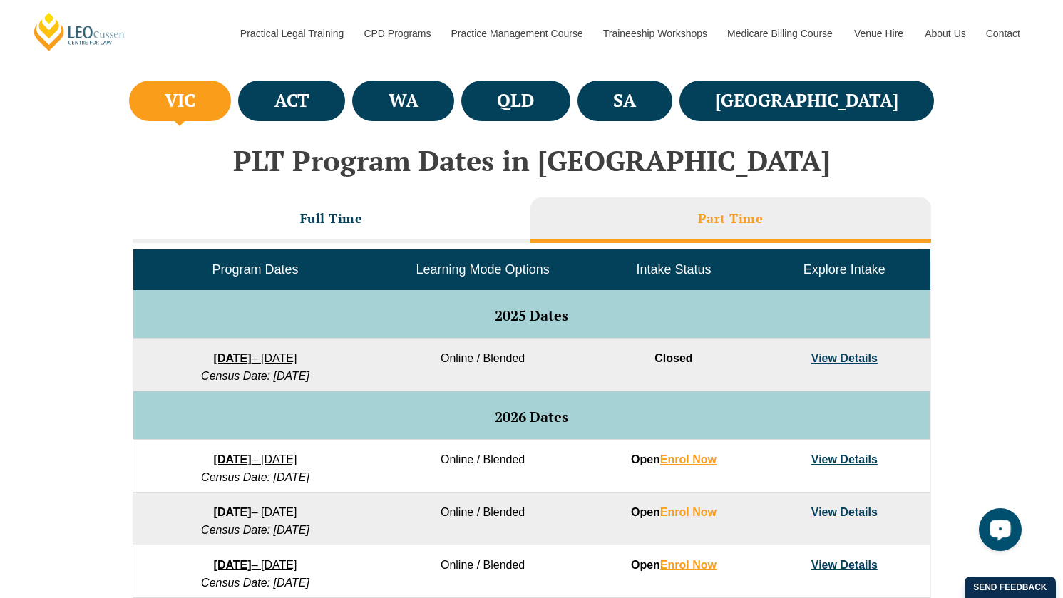
click at [825, 364] on link "View Details" at bounding box center [844, 358] width 66 height 12
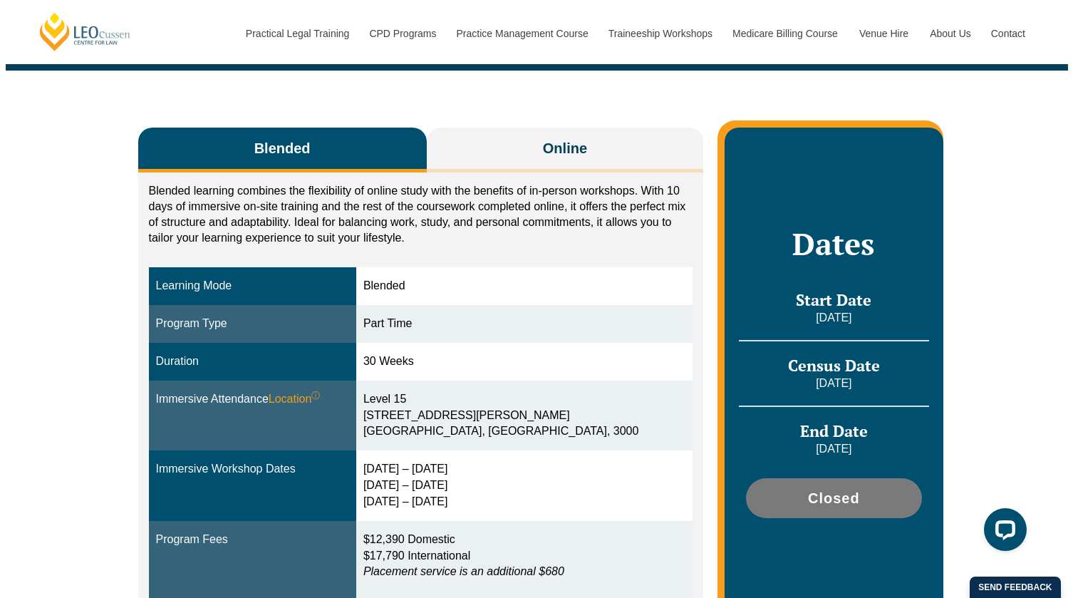
scroll to position [289, 0]
